Goal: Communication & Community: Answer question/provide support

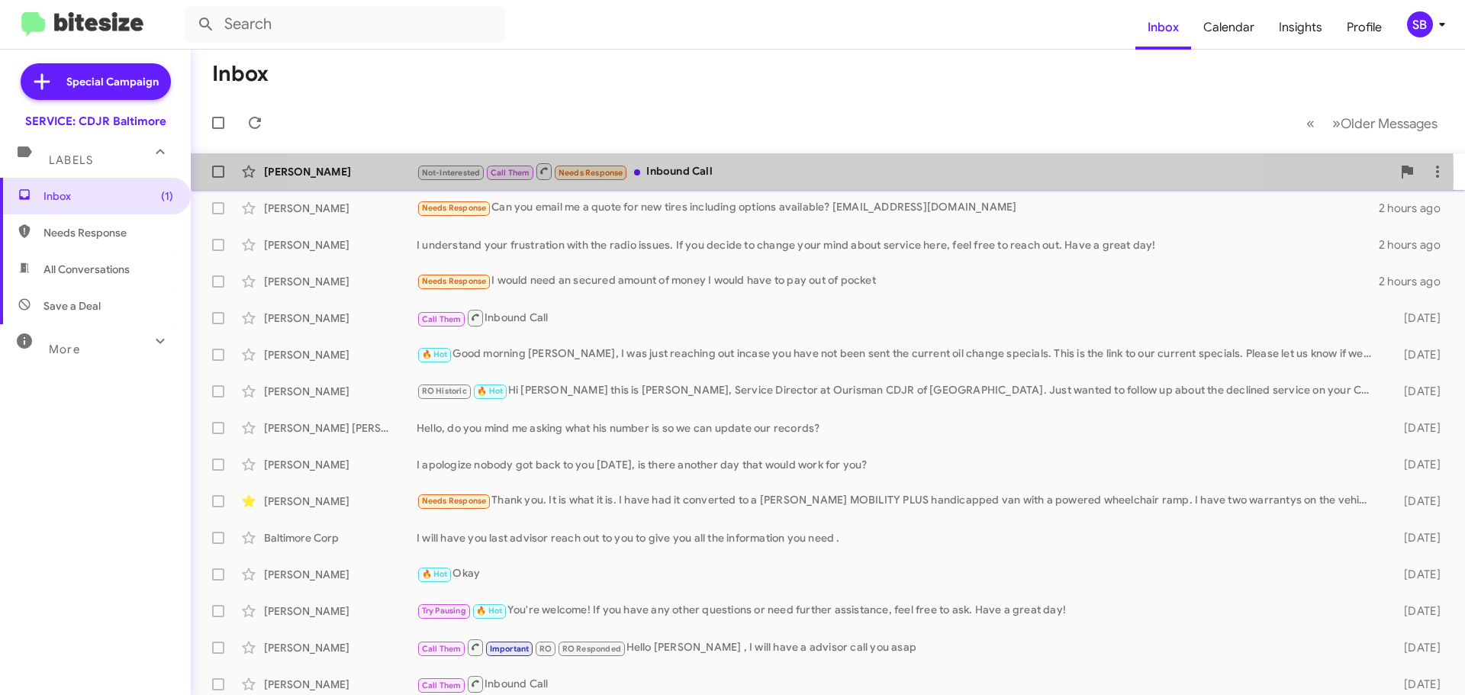
click at [774, 175] on div "Not-Interested Call Them Needs Response Inbound Call" at bounding box center [904, 171] width 975 height 19
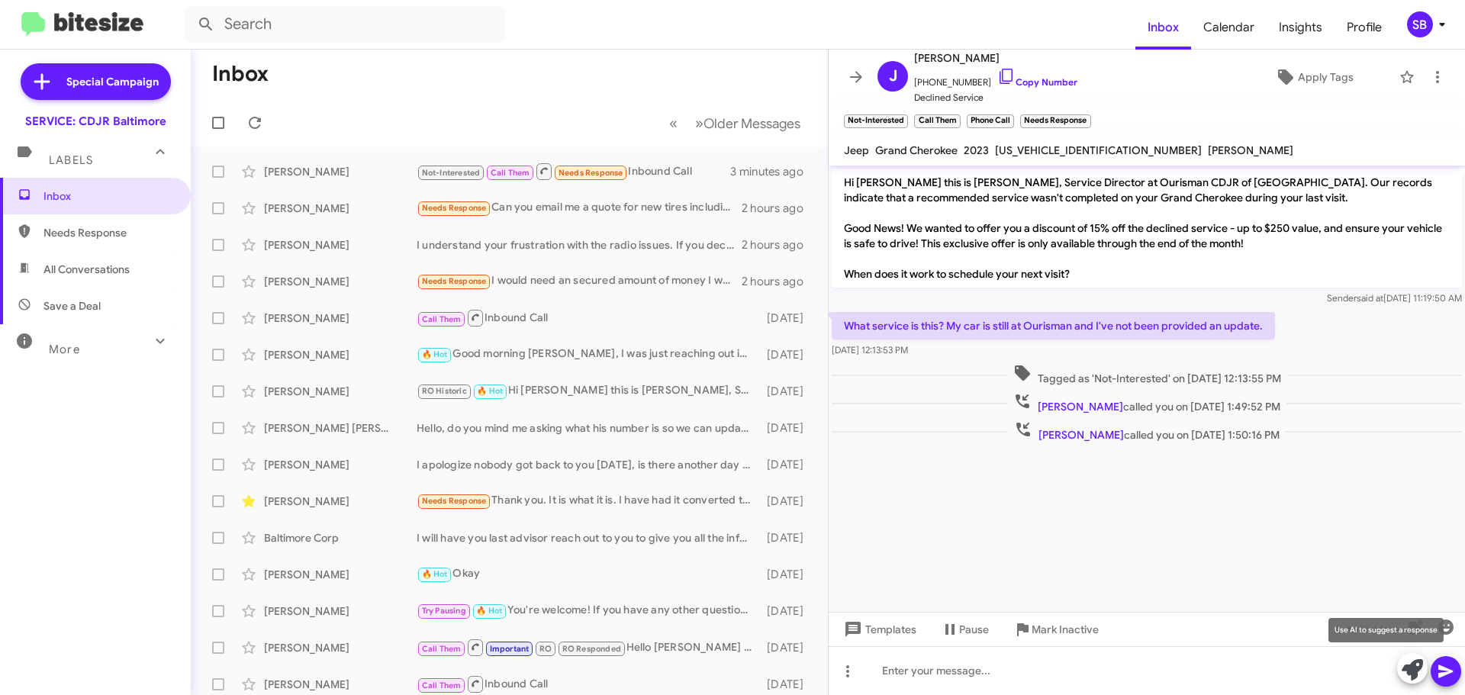
click at [1414, 674] on icon at bounding box center [1412, 669] width 21 height 21
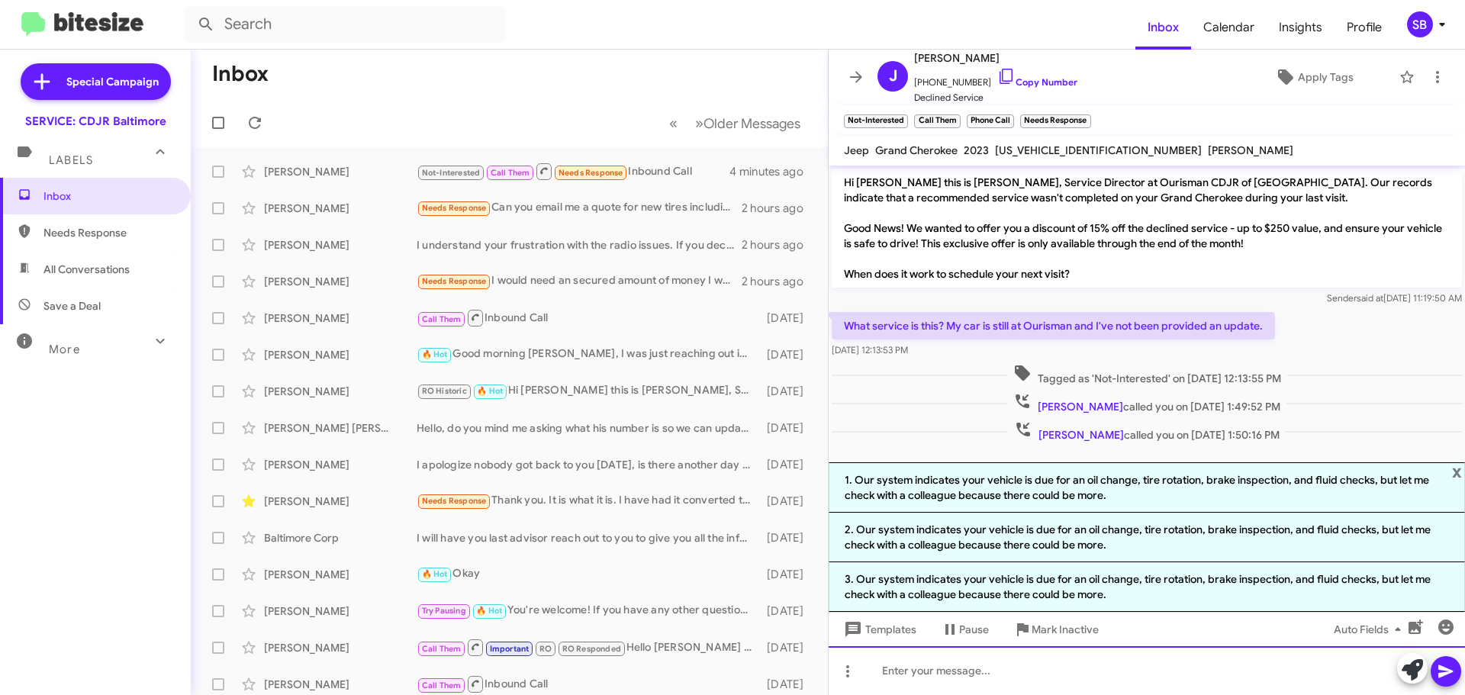
click at [1024, 667] on div at bounding box center [1147, 670] width 636 height 49
click at [938, 673] on div "We apoloigize" at bounding box center [1147, 670] width 636 height 49
click at [950, 674] on div "We apoloigize" at bounding box center [1147, 670] width 636 height 49
click at [919, 674] on div "We apoloigize" at bounding box center [1147, 670] width 636 height 49
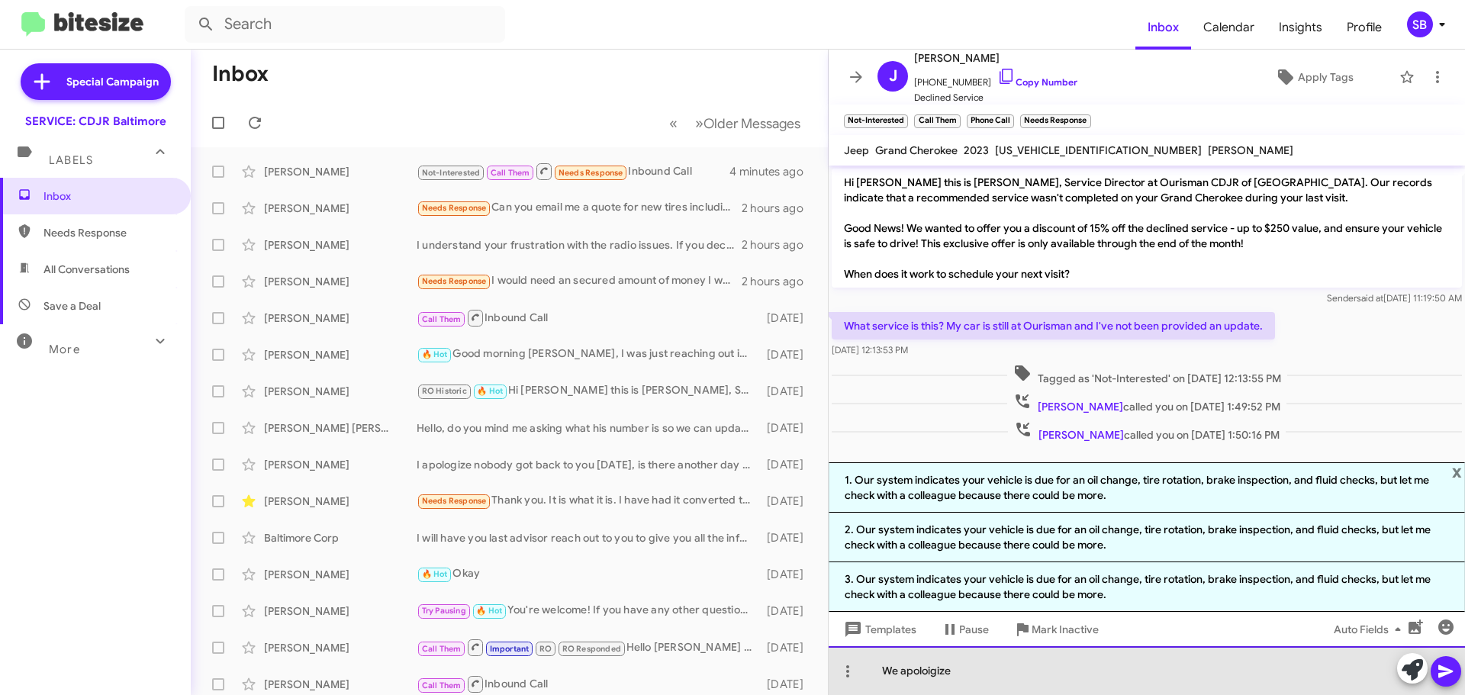
drag, startPoint x: 963, startPoint y: 672, endPoint x: 903, endPoint y: 668, distance: 59.6
click at [903, 668] on div "We apoloigize" at bounding box center [1147, 670] width 636 height 49
click at [1048, 672] on div "We apologize about the inconvinance" at bounding box center [1147, 670] width 636 height 49
drag, startPoint x: 1080, startPoint y: 676, endPoint x: 955, endPoint y: 671, distance: 125.2
click at [955, 671] on div "We apologize about the inconvinance" at bounding box center [1147, 670] width 636 height 49
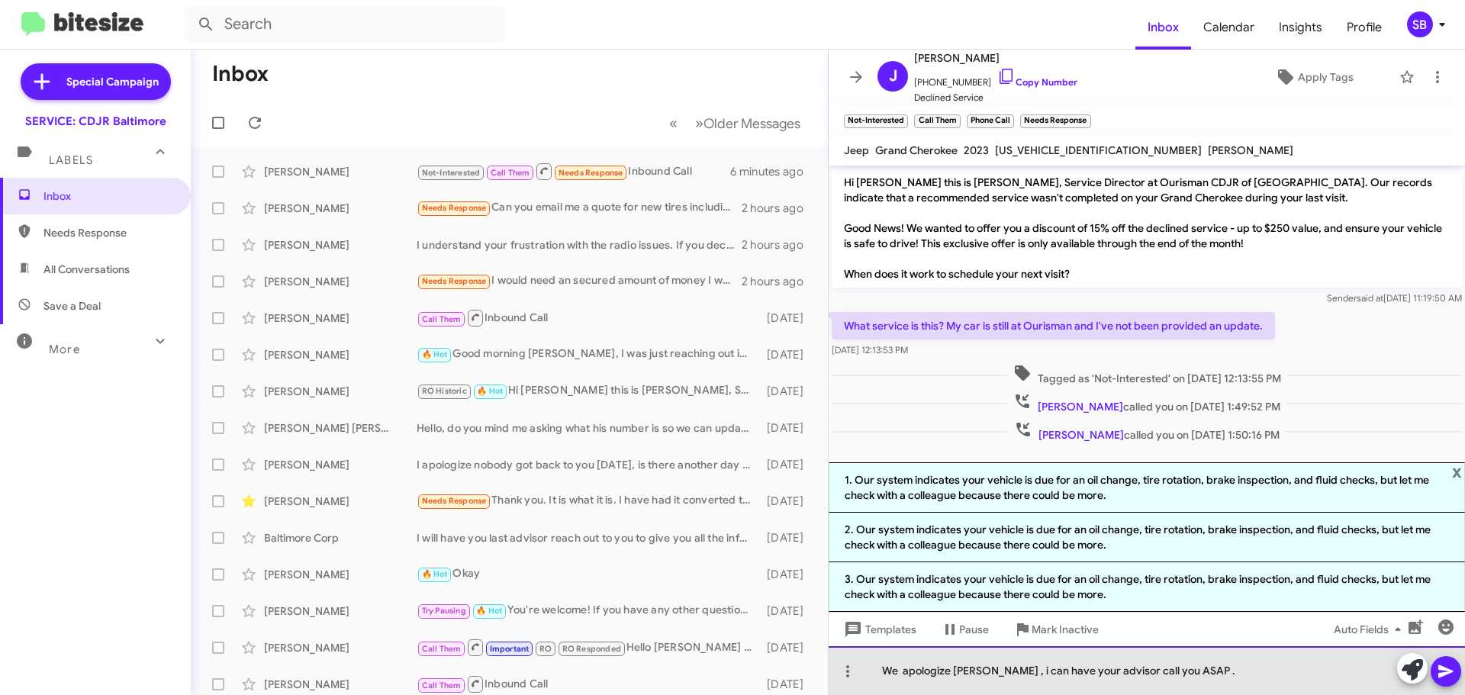
click at [1024, 671] on div "We apologize [PERSON_NAME] , i can have your advisor call you ASAP ." at bounding box center [1147, 670] width 636 height 49
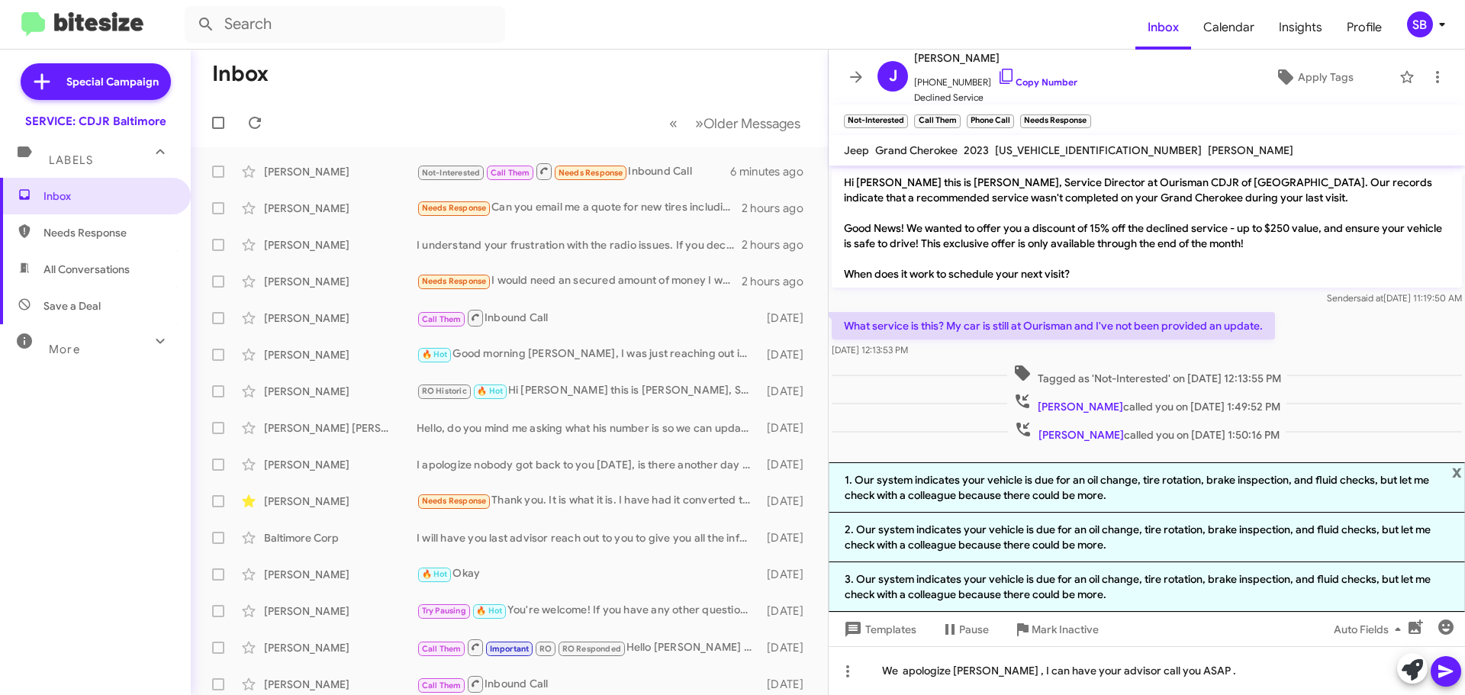
click at [1445, 676] on icon at bounding box center [1446, 671] width 18 height 18
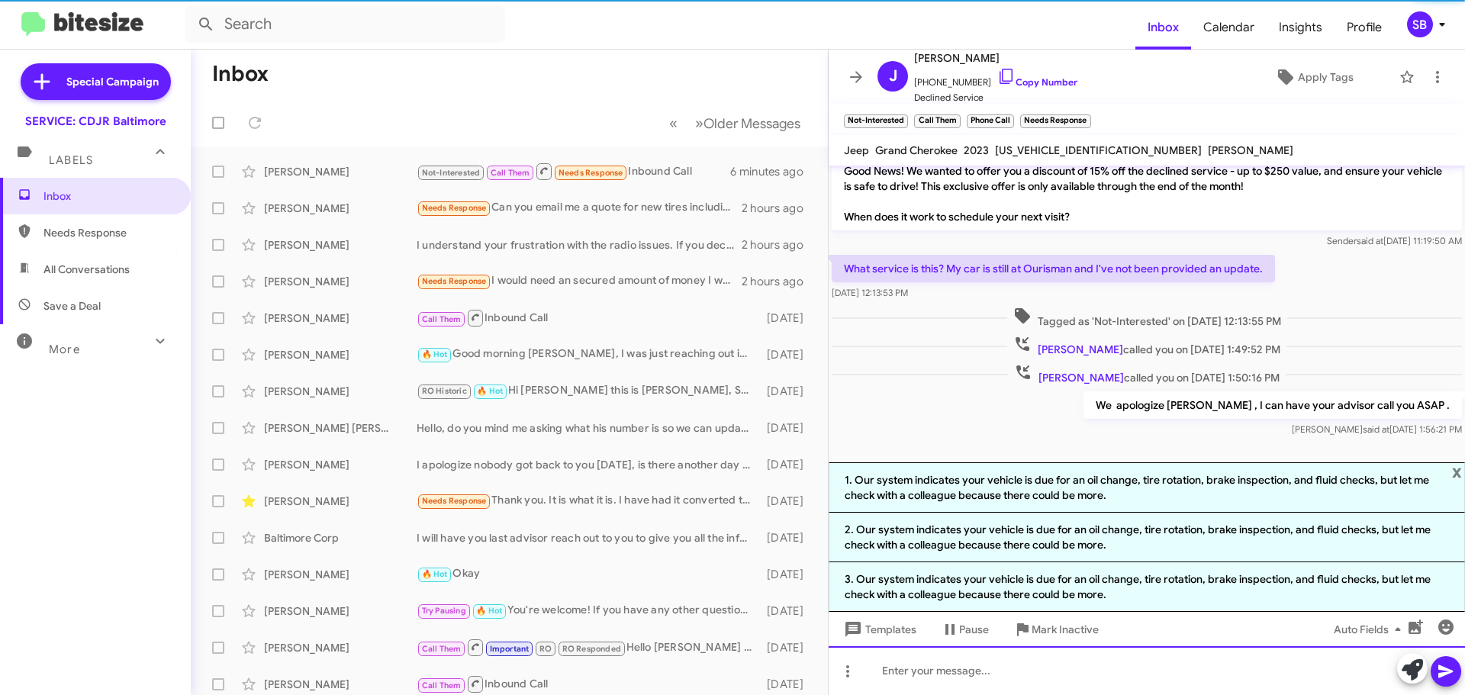
scroll to position [58, 0]
